Goal: Task Accomplishment & Management: Use online tool/utility

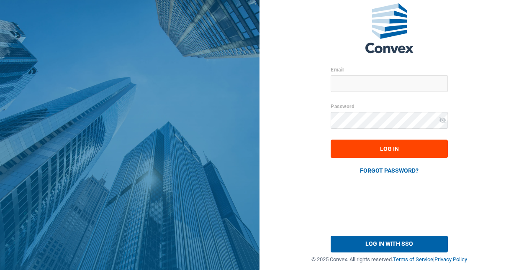
click at [345, 83] on input "Email" at bounding box center [388, 83] width 117 height 17
type input "[EMAIL_ADDRESS][DOMAIN_NAME]"
click at [380, 148] on span "LOG IN" at bounding box center [389, 149] width 19 height 6
